Goal: Task Accomplishment & Management: Complete application form

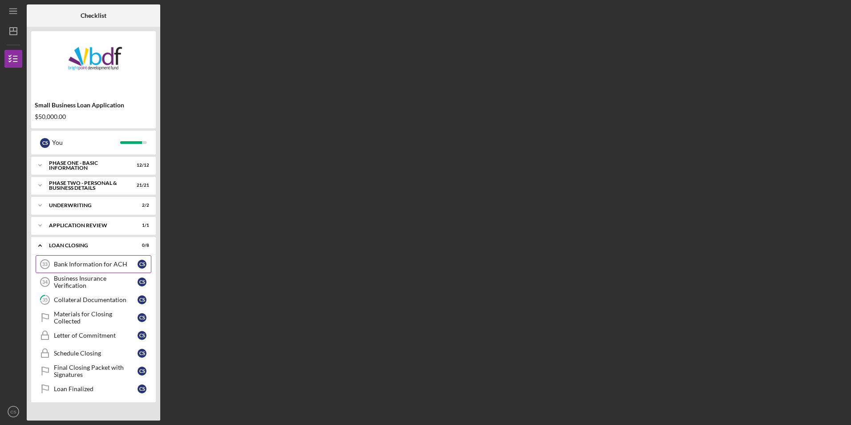
click at [90, 261] on div "Bank Information for ACH" at bounding box center [96, 263] width 84 height 7
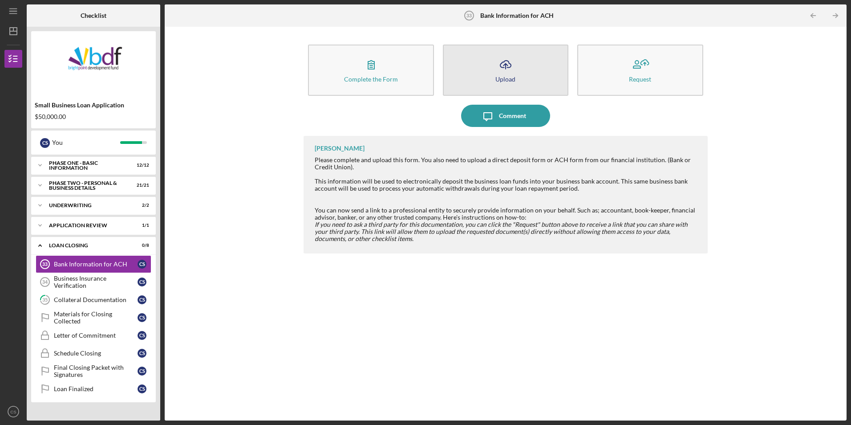
click at [506, 65] on icon "Icon/Upload" at bounding box center [505, 64] width 22 height 22
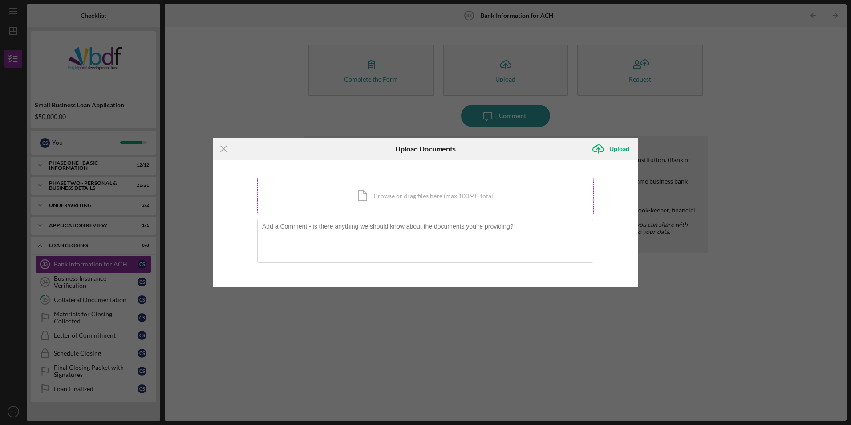
click at [424, 197] on div "Icon/Document Browse or drag files here (max 100MB total) Tap to choose files o…" at bounding box center [425, 196] width 336 height 36
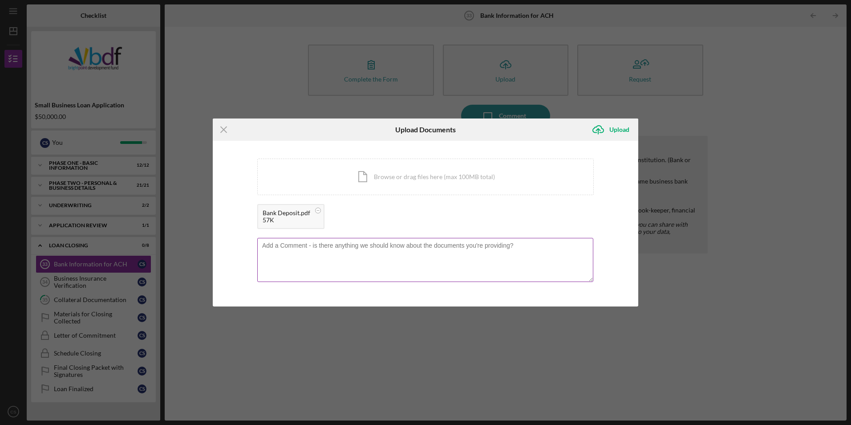
click at [309, 246] on textarea at bounding box center [425, 260] width 336 height 44
click at [289, 246] on textarea "Checking for Gamebag's direct deposit form." at bounding box center [425, 260] width 336 height 44
click at [406, 245] on textarea "Checking account for Gamebag's direct deposit form." at bounding box center [425, 260] width 336 height 44
type textarea "Checking account for Gamebag's direct deposit form."
click at [617, 128] on div "Upload" at bounding box center [619, 130] width 20 height 18
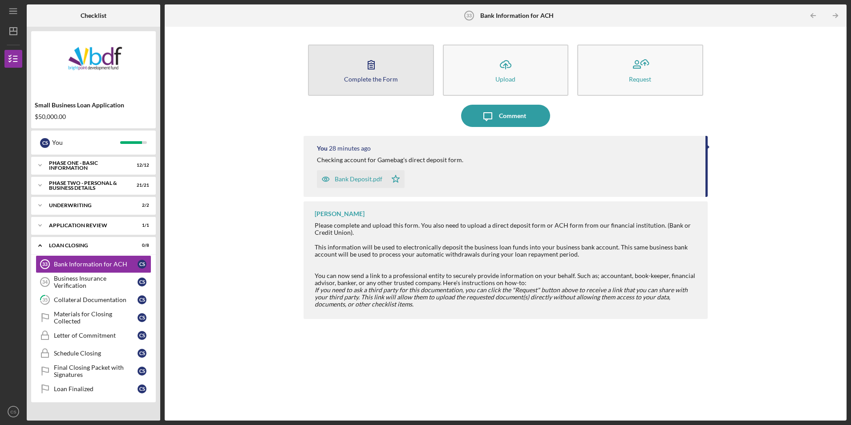
click at [373, 66] on icon "button" at bounding box center [371, 64] width 22 height 22
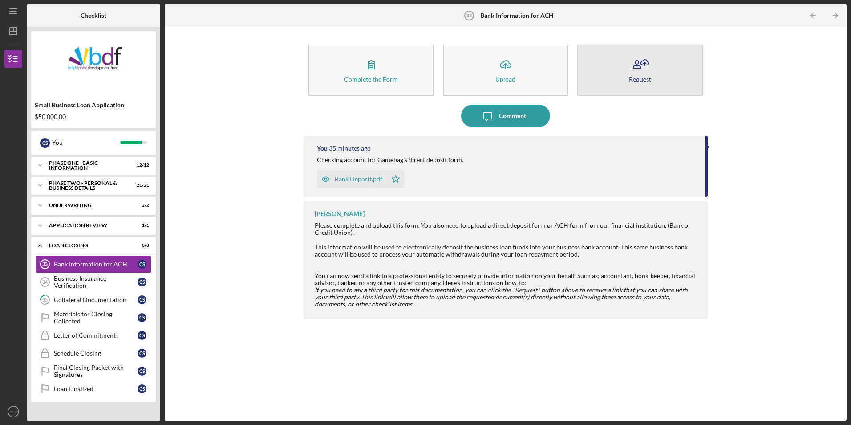
click at [649, 69] on icon "button" at bounding box center [640, 64] width 22 height 22
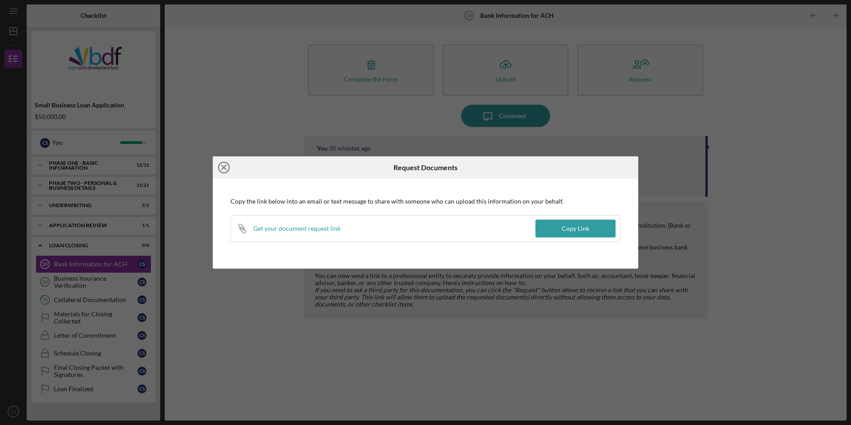
click at [226, 168] on icon "Icon/Close" at bounding box center [224, 167] width 22 height 22
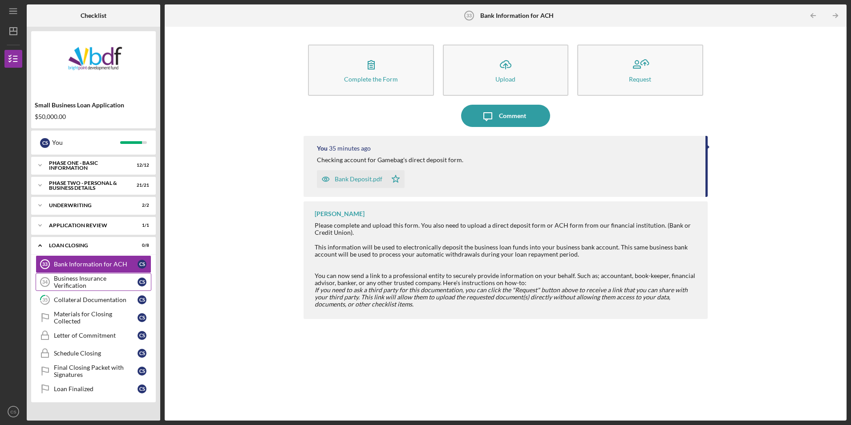
click at [77, 286] on div "Business Insurance Verification" at bounding box center [96, 282] width 84 height 14
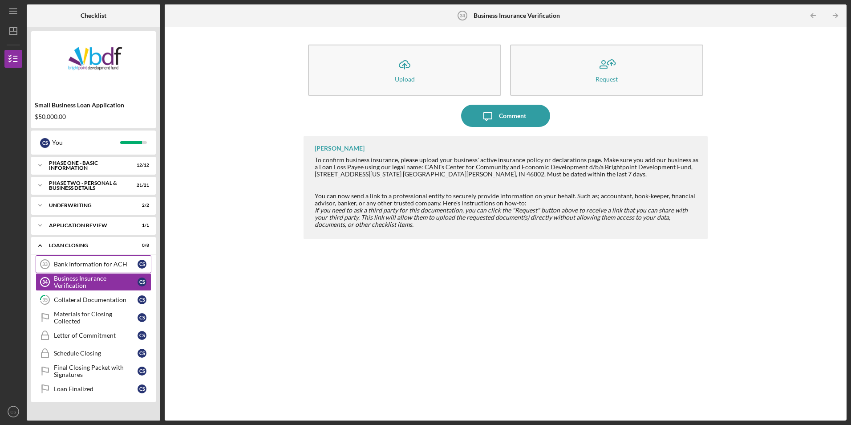
click at [80, 263] on div "Bank Information for ACH" at bounding box center [96, 263] width 84 height 7
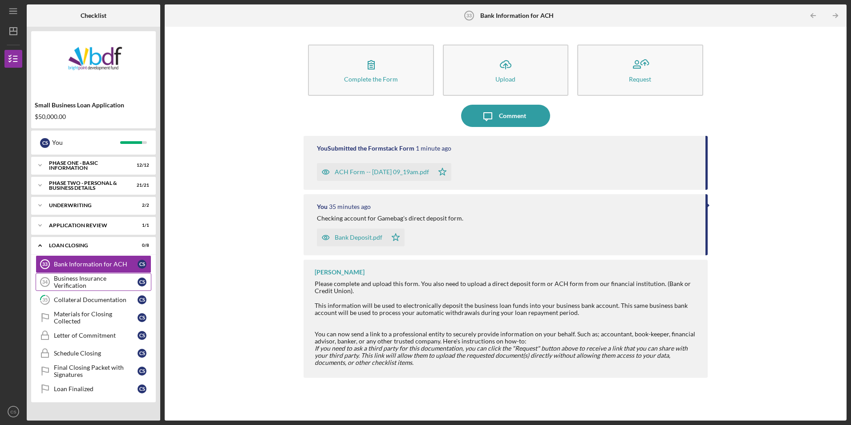
click at [79, 282] on div "Business Insurance Verification" at bounding box center [96, 282] width 84 height 14
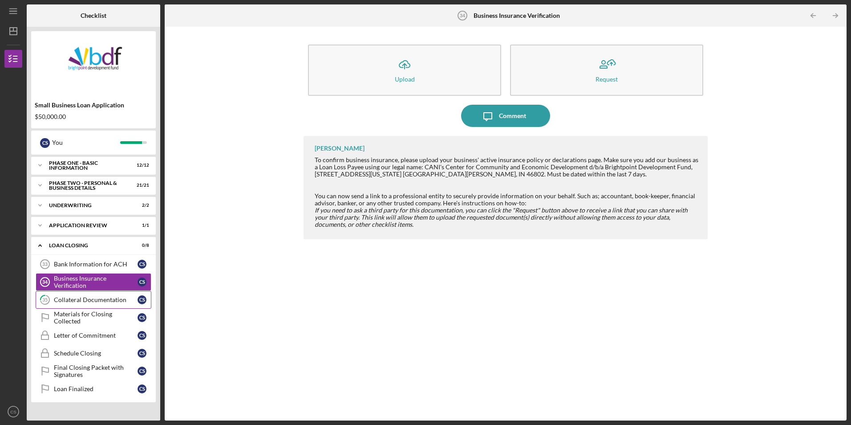
click at [79, 301] on div "Collateral Documentation" at bounding box center [96, 299] width 84 height 7
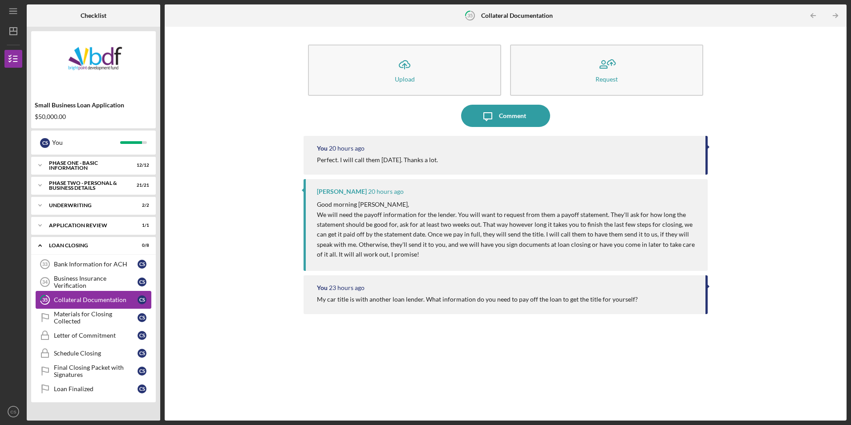
click at [101, 299] on div "Collateral Documentation" at bounding box center [96, 299] width 84 height 7
